Goal: Task Accomplishment & Management: Use online tool/utility

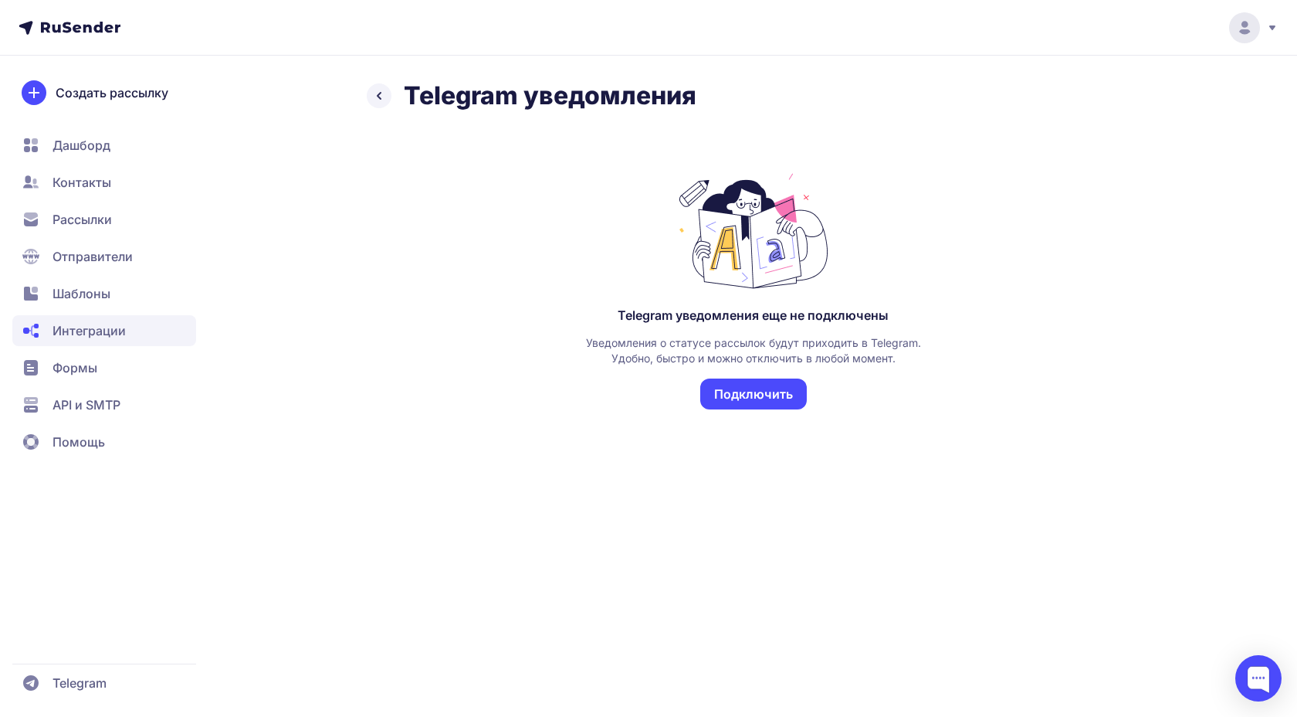
click at [747, 402] on button "Подключить" at bounding box center [753, 393] width 107 height 31
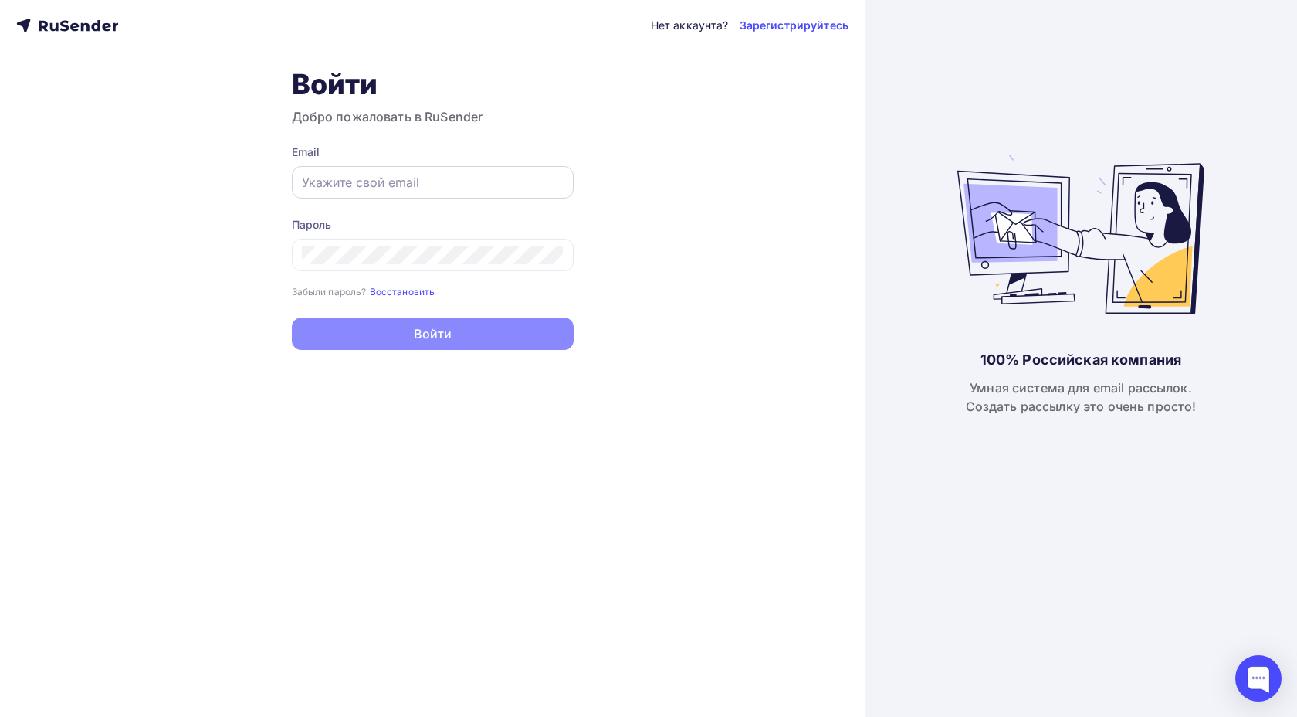
click at [501, 192] on div at bounding box center [433, 182] width 282 height 32
click at [504, 178] on input "text" at bounding box center [433, 182] width 262 height 19
type input "[EMAIL_ADDRESS][DOMAIN_NAME]"
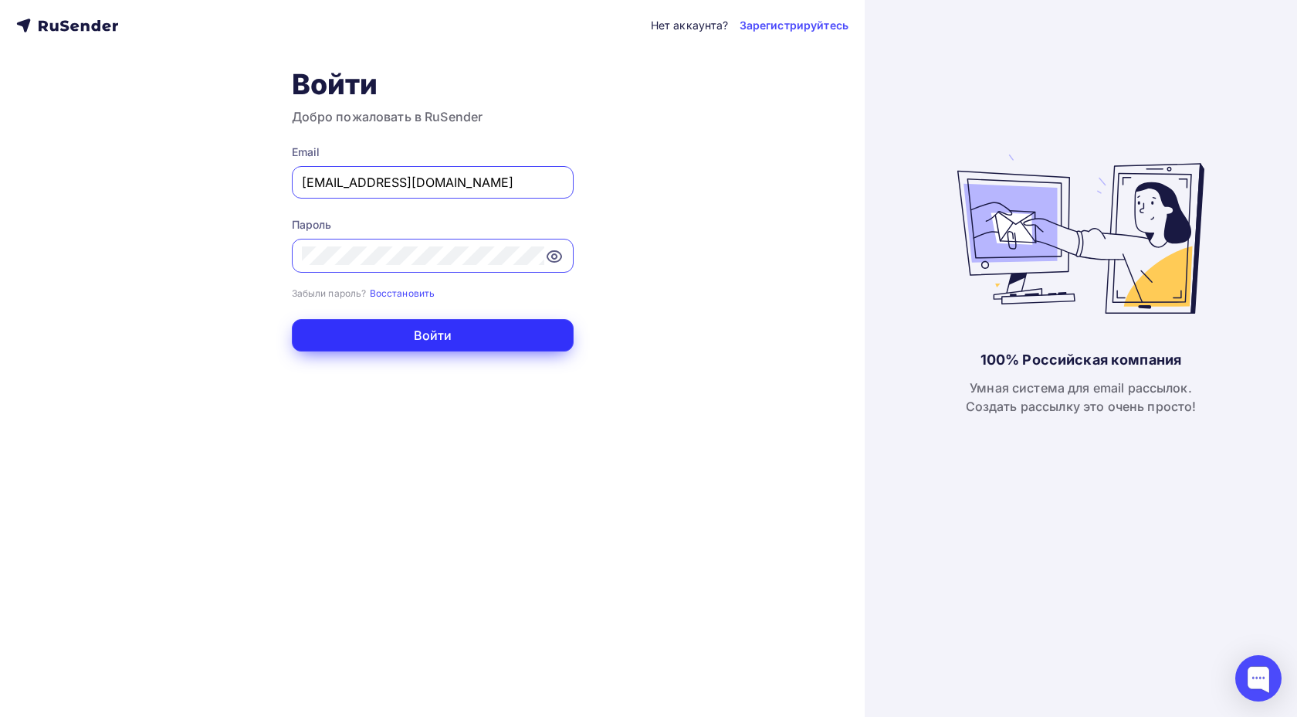
click at [497, 344] on button "Войти" at bounding box center [433, 335] width 282 height 32
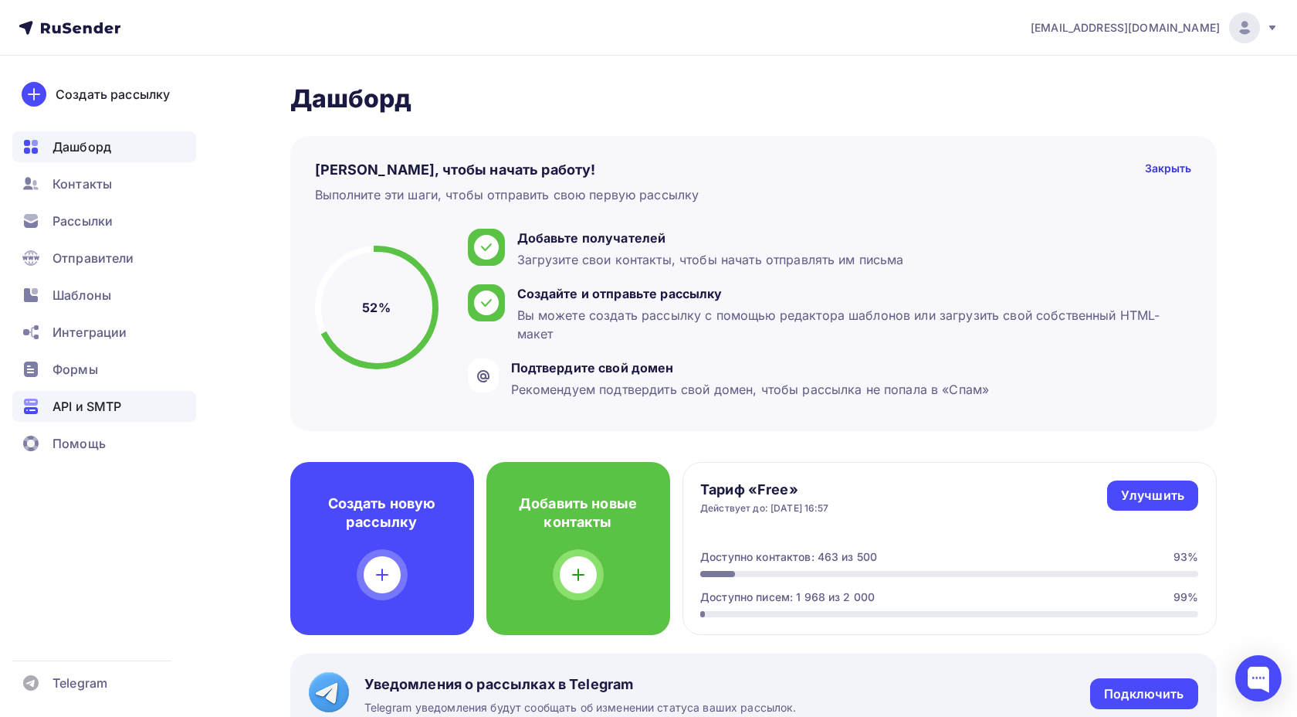
click at [118, 408] on span "API и SMTP" at bounding box center [87, 406] width 69 height 19
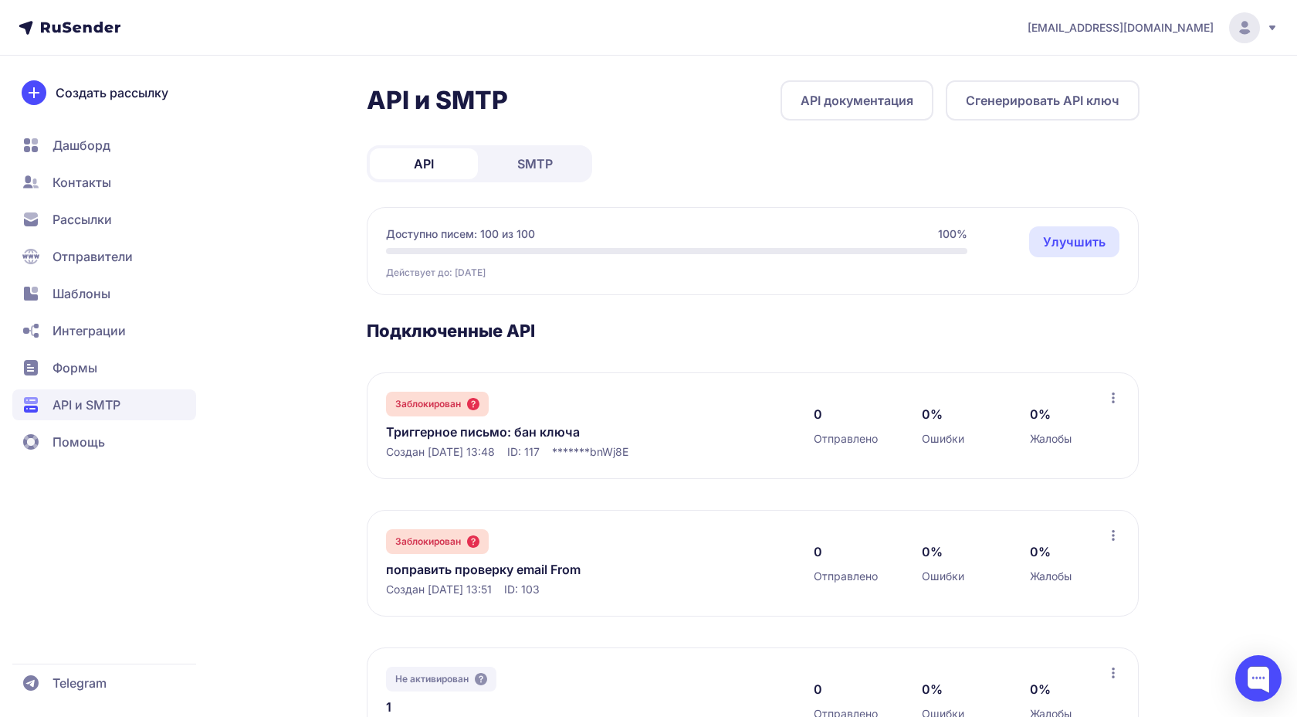
click at [154, 352] on span "Интеграции" at bounding box center [104, 367] width 184 height 31
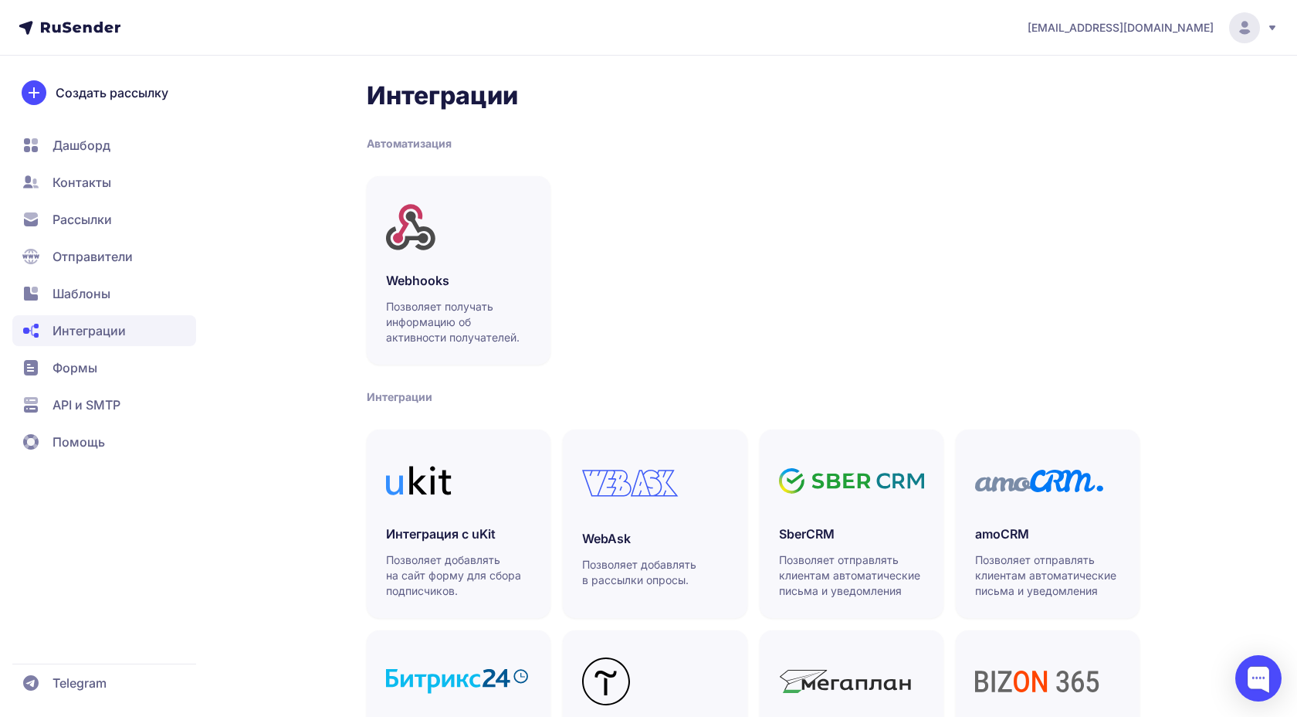
click at [97, 214] on span "Рассылки" at bounding box center [82, 219] width 59 height 19
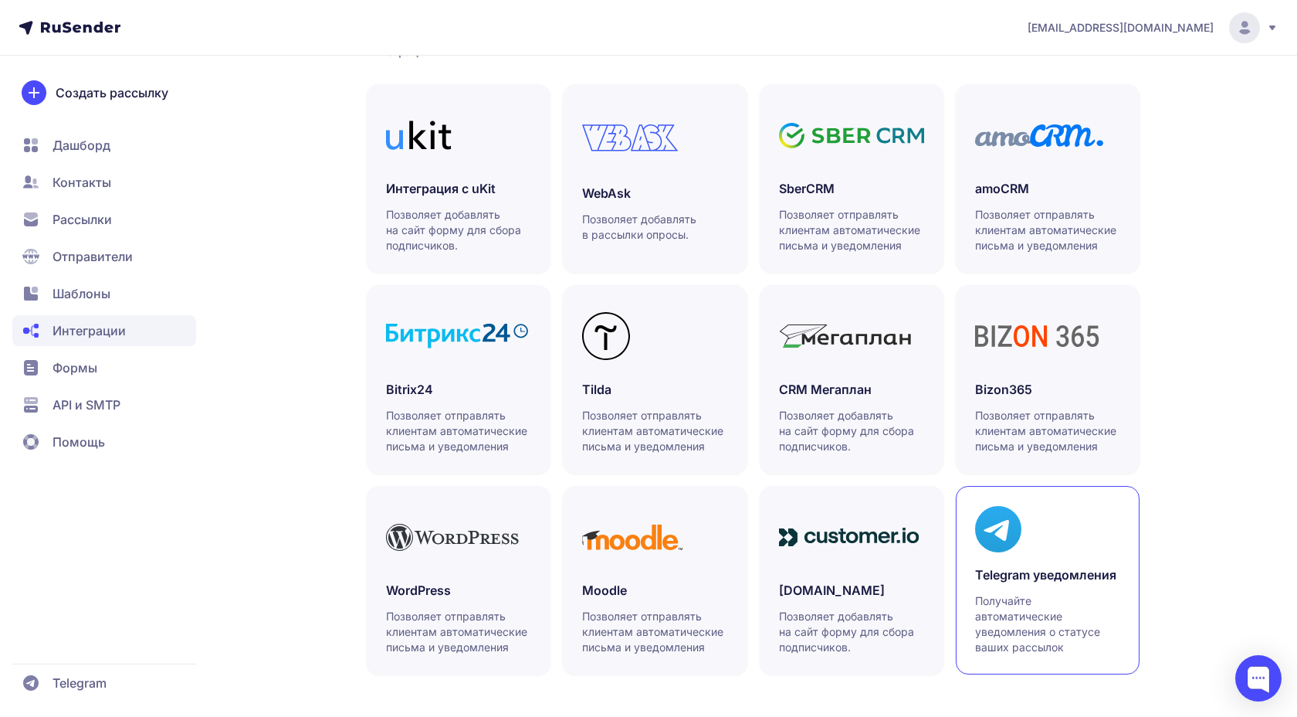
click at [1019, 566] on h3 "Telegram уведомления" at bounding box center [1047, 574] width 145 height 19
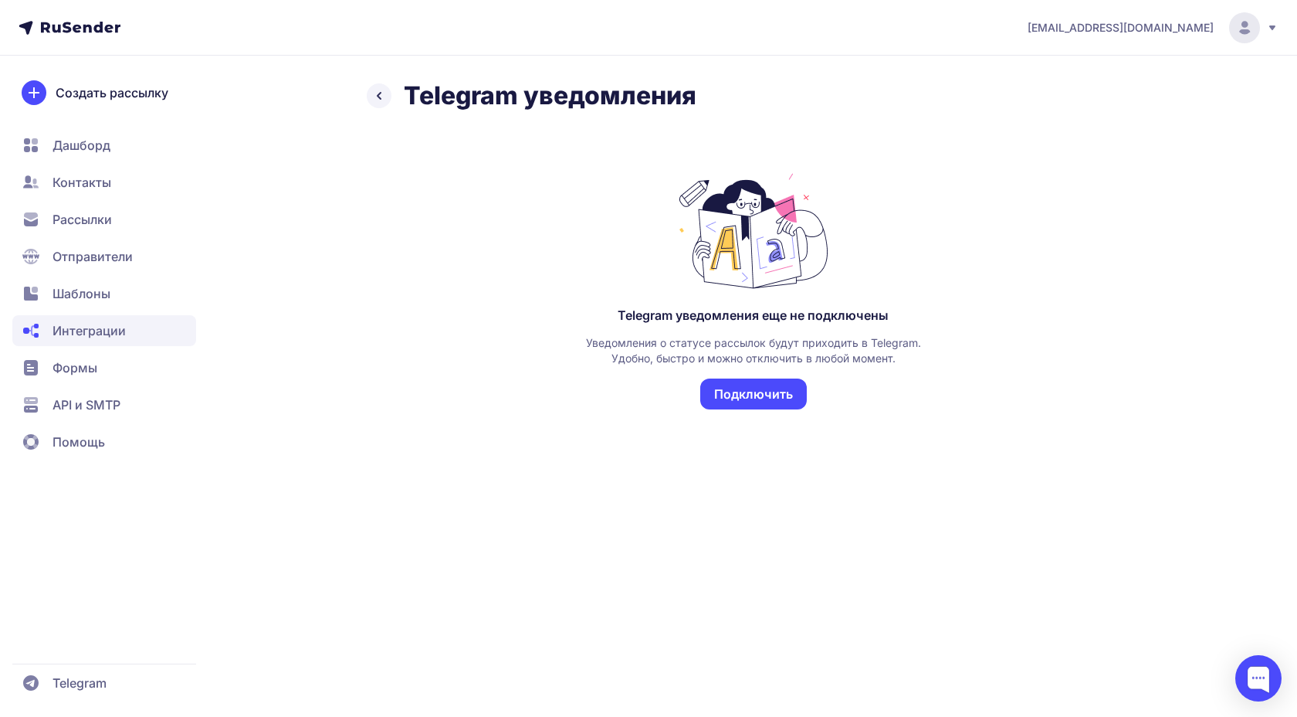
click at [756, 388] on button "Подключить" at bounding box center [753, 393] width 107 height 31
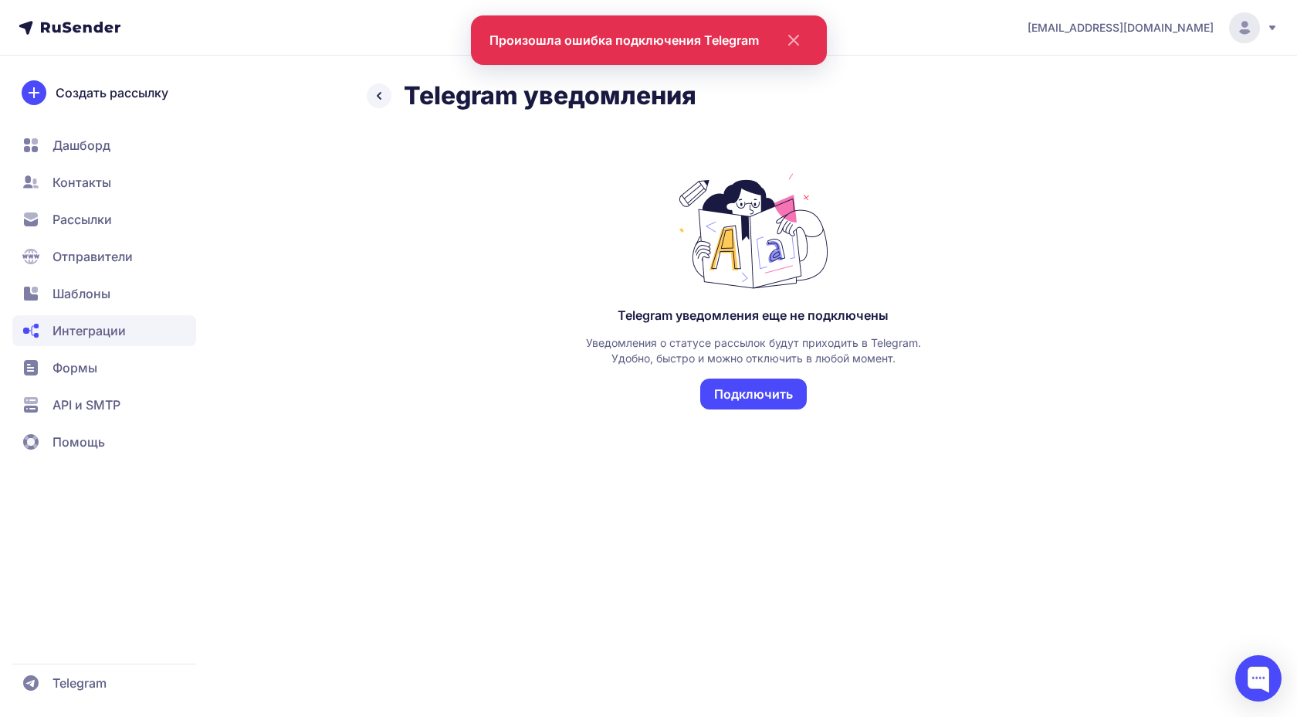
click at [791, 44] on icon "close" at bounding box center [789, 40] width 37 height 19
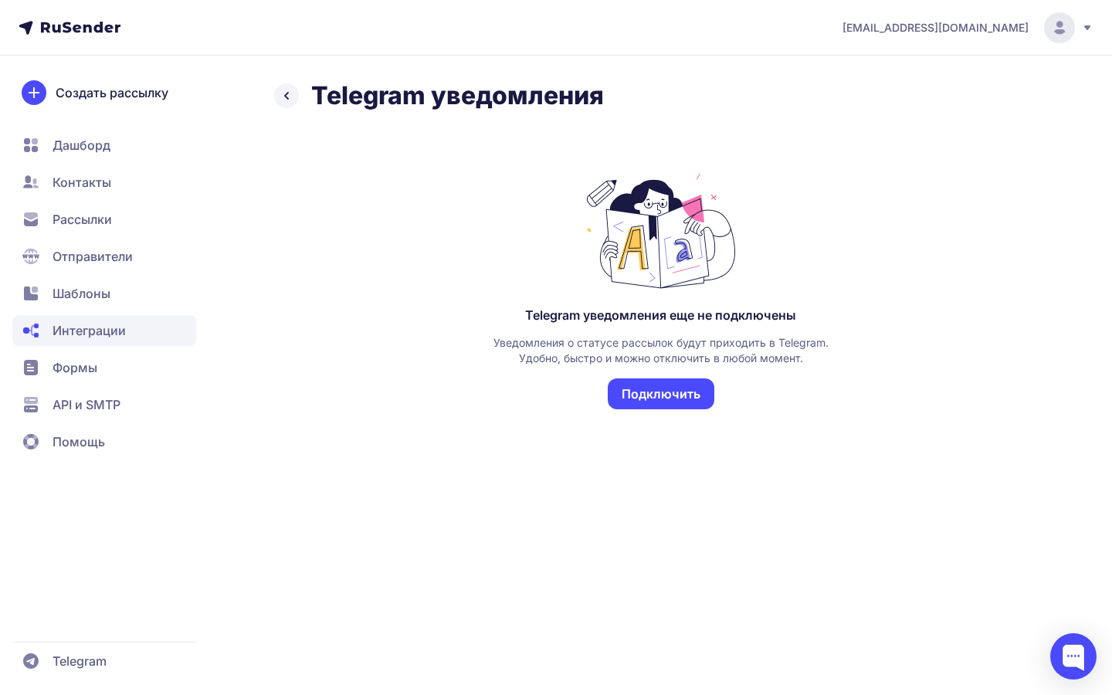
click at [830, 358] on div "Telegram уведомления еще не подключены Уведомления о статусе рассылок будут при…" at bounding box center [660, 303] width 773 height 335
click at [663, 404] on button "Подключить" at bounding box center [661, 393] width 107 height 31
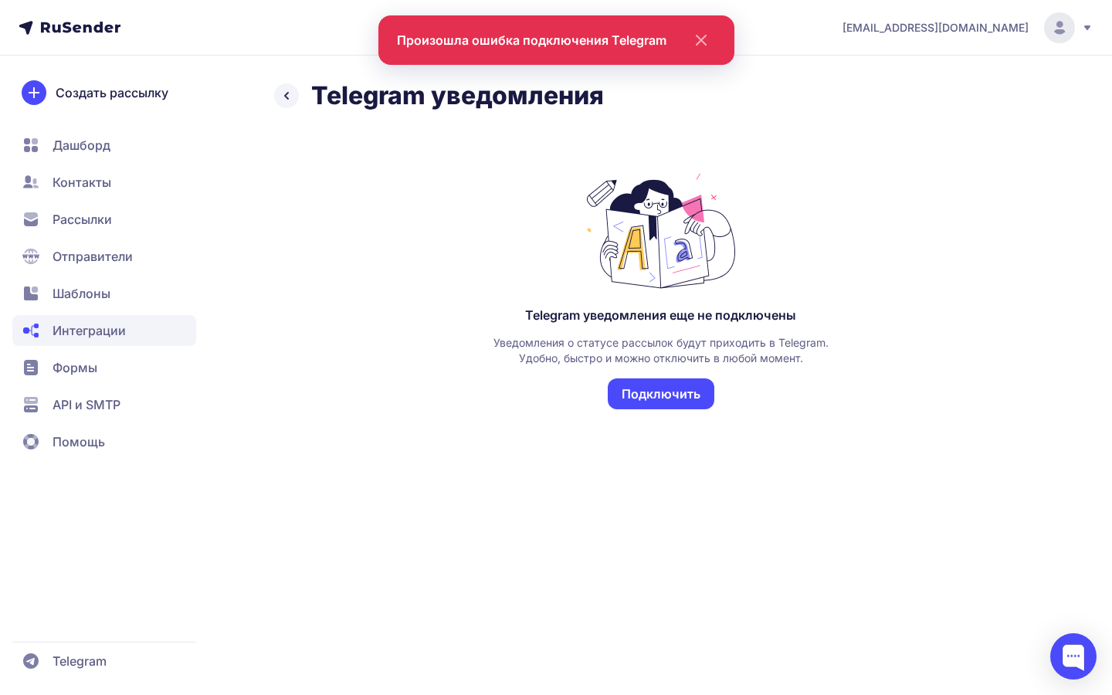
click at [680, 385] on button "Подключить" at bounding box center [661, 393] width 107 height 31
